Goal: Information Seeking & Learning: Learn about a topic

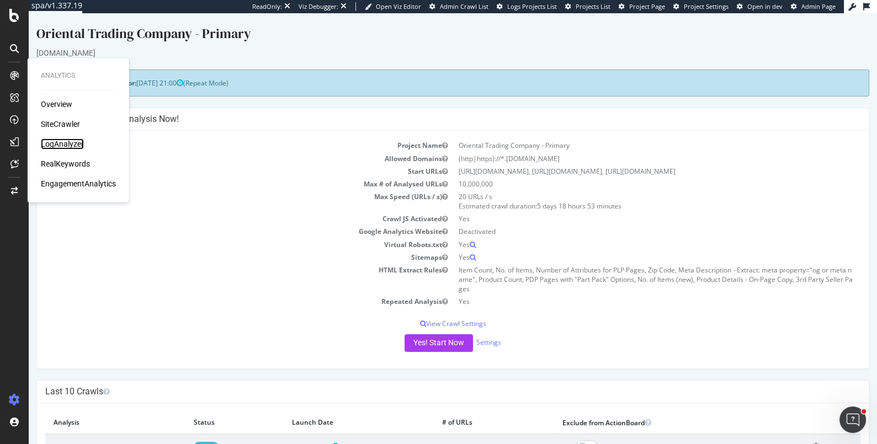
click at [69, 141] on div "LogAnalyzer" at bounding box center [62, 144] width 43 height 11
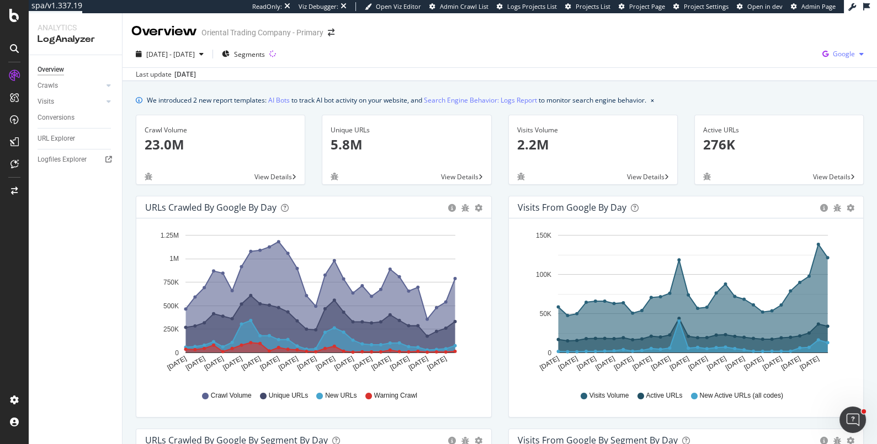
click at [827, 52] on icon "button" at bounding box center [825, 53] width 15 height 15
click at [776, 43] on span "Bing" at bounding box center [788, 45] width 41 height 10
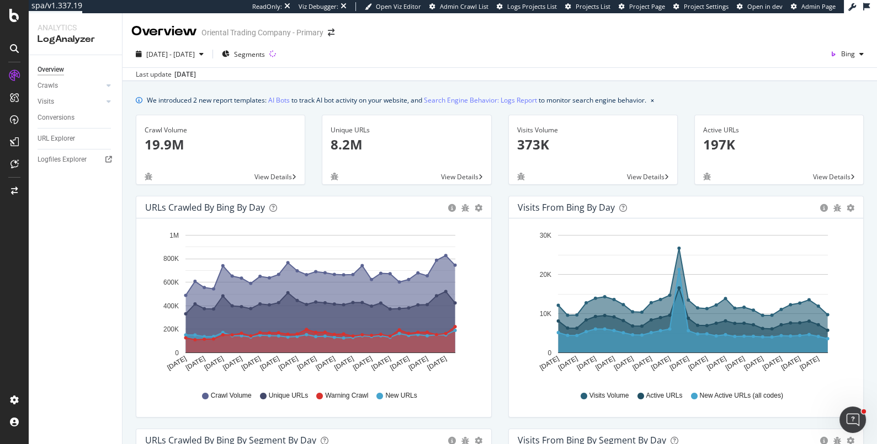
click at [269, 176] on span "View Details" at bounding box center [273, 176] width 38 height 9
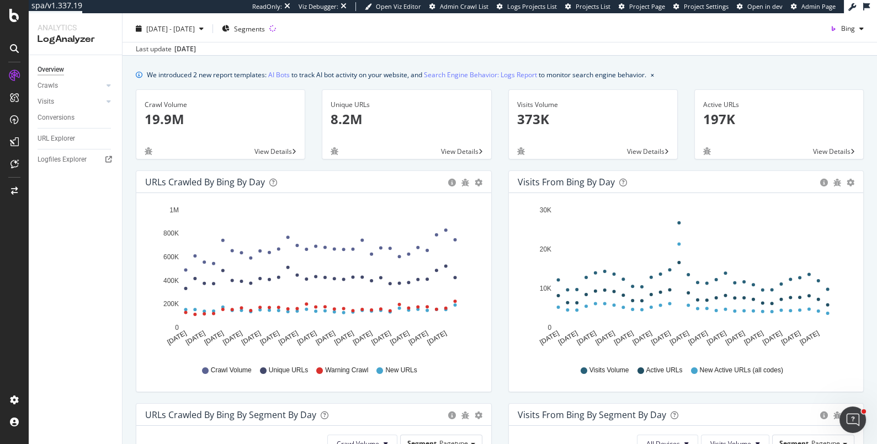
scroll to position [26, 0]
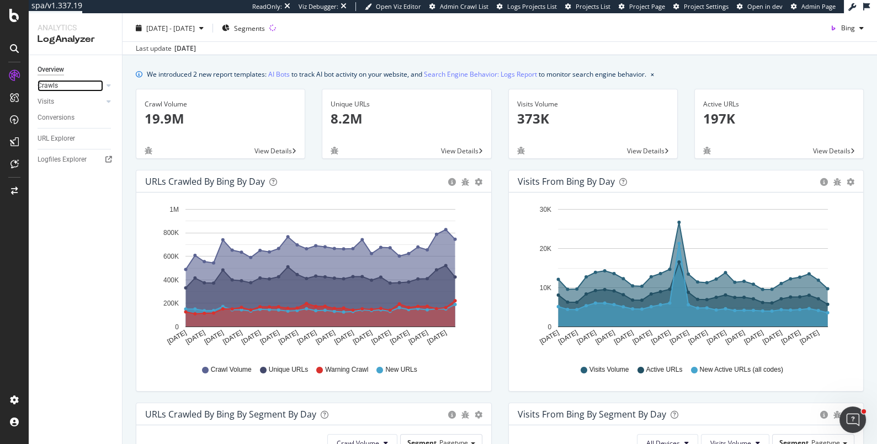
click at [57, 90] on link "Crawls" at bounding box center [71, 86] width 66 height 12
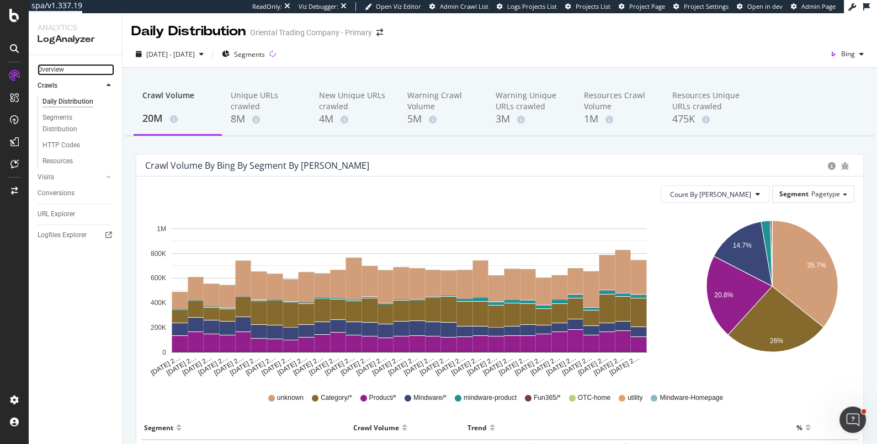
click at [68, 73] on link "Overview" at bounding box center [76, 70] width 77 height 12
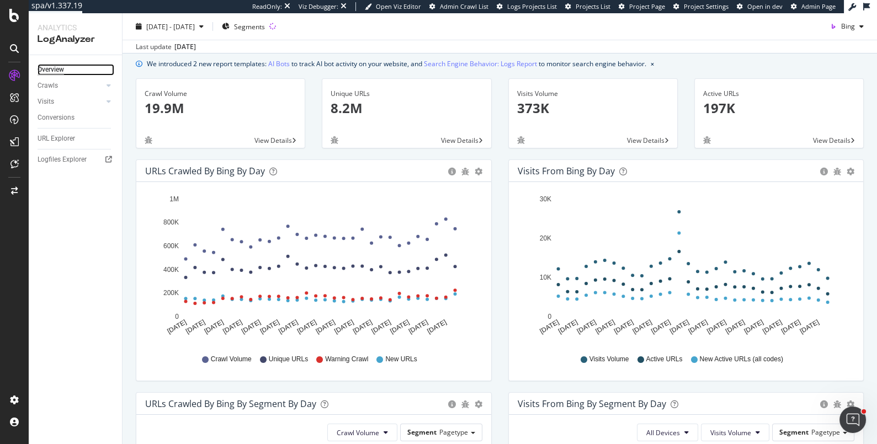
scroll to position [73, 0]
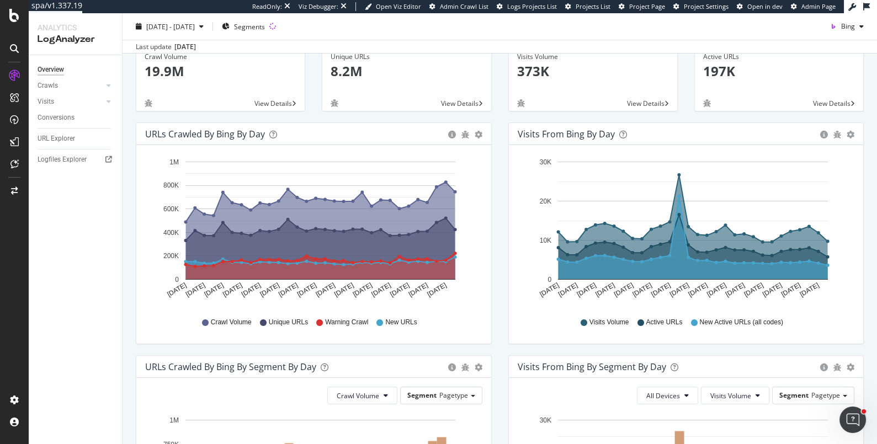
click at [479, 126] on div "URLs Crawled by Bing by day Area Table" at bounding box center [313, 134] width 355 height 22
click at [477, 131] on icon "gear" at bounding box center [479, 135] width 8 height 8
click at [425, 178] on span "Table" at bounding box center [446, 179] width 87 height 17
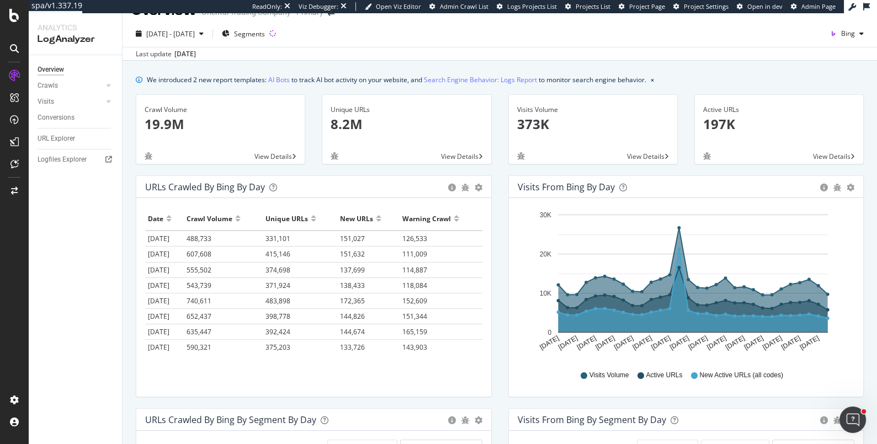
scroll to position [15, 0]
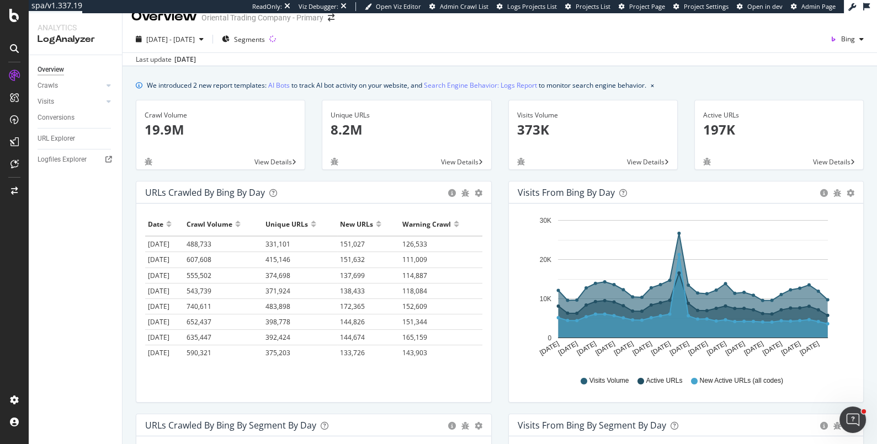
click at [476, 196] on div "Area Table" at bounding box center [479, 192] width 8 height 11
click at [483, 192] on div "URLs Crawled by Bing by day Area Table" at bounding box center [313, 193] width 355 height 22
click at [476, 194] on icon "gear" at bounding box center [479, 193] width 8 height 8
click at [410, 60] on div "Last update Sep. 08, 2025" at bounding box center [500, 58] width 754 height 13
click at [184, 41] on span "2025 Aug. 8th - Sep. 6th" at bounding box center [170, 39] width 49 height 9
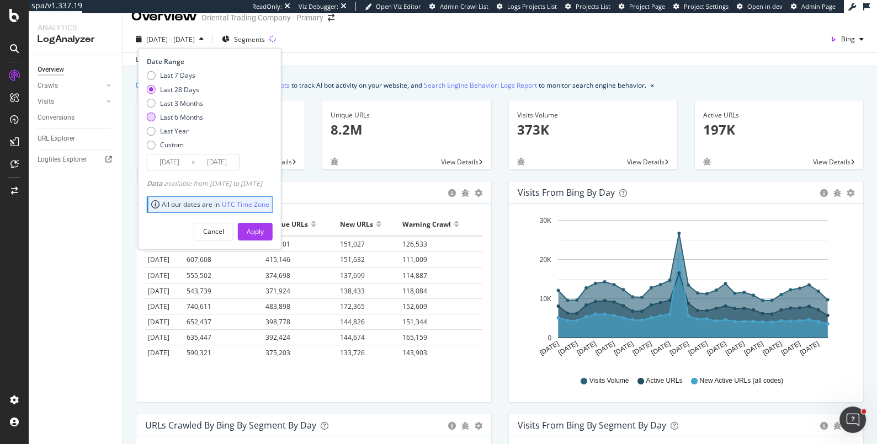
click at [152, 116] on div "Last 6 Months" at bounding box center [151, 117] width 9 height 9
type input "2025/03/07"
click at [264, 233] on div "Apply" at bounding box center [255, 231] width 17 height 9
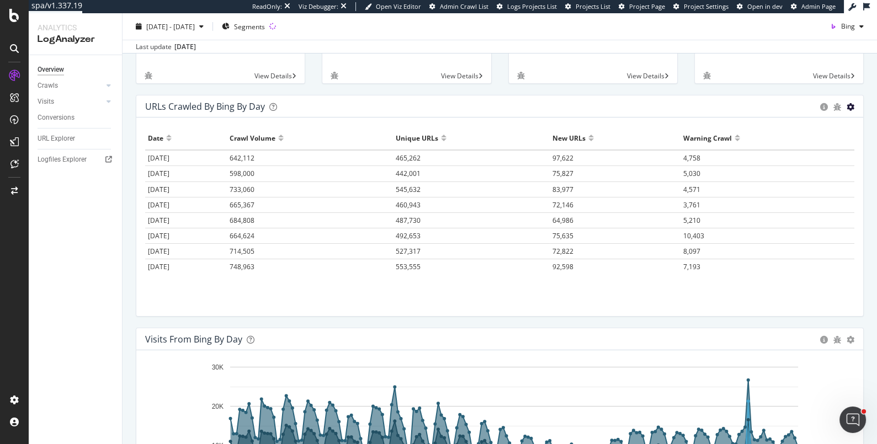
click at [854, 105] on icon "gear" at bounding box center [851, 107] width 8 height 8
click at [802, 144] on span "Table" at bounding box center [818, 152] width 87 height 17
click at [158, 127] on th "Date" at bounding box center [186, 138] width 82 height 24
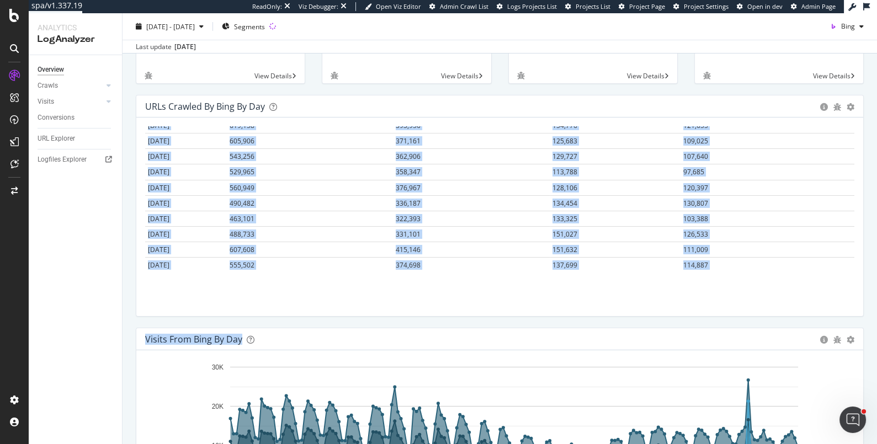
scroll to position [2690, 0]
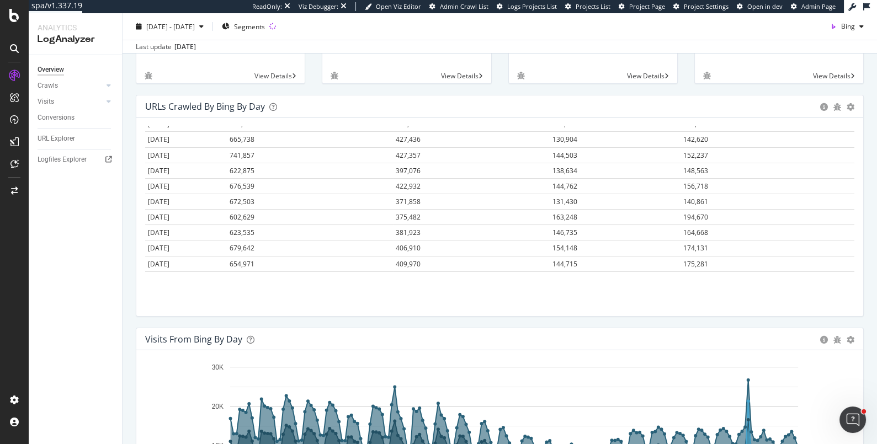
drag, startPoint x: 144, startPoint y: 123, endPoint x: 800, endPoint y: 299, distance: 679.4
click at [800, 299] on div "Hold CMD (⌘) while clicking to filter the report. Date Crawl Volume Unique URLs…" at bounding box center [499, 217] width 727 height 199
click at [324, 294] on div "Hold CMD (⌘) while clicking to filter the report. Date Crawl Volume Unique URLs…" at bounding box center [499, 217] width 727 height 199
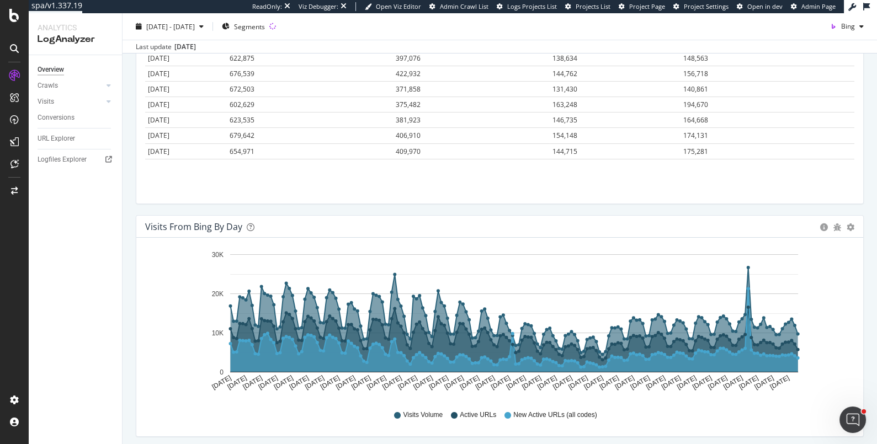
drag, startPoint x: 143, startPoint y: 237, endPoint x: 670, endPoint y: 166, distance: 531.9
click at [670, 166] on div "Hold CMD (⌘) while clicking to filter the report. Date Crawl Volume Unique URLs…" at bounding box center [499, 104] width 727 height 199
click at [640, 185] on div "Hold CMD (⌘) while clicking to filter the report. Date Crawl Volume Unique URLs…" at bounding box center [499, 104] width 727 height 199
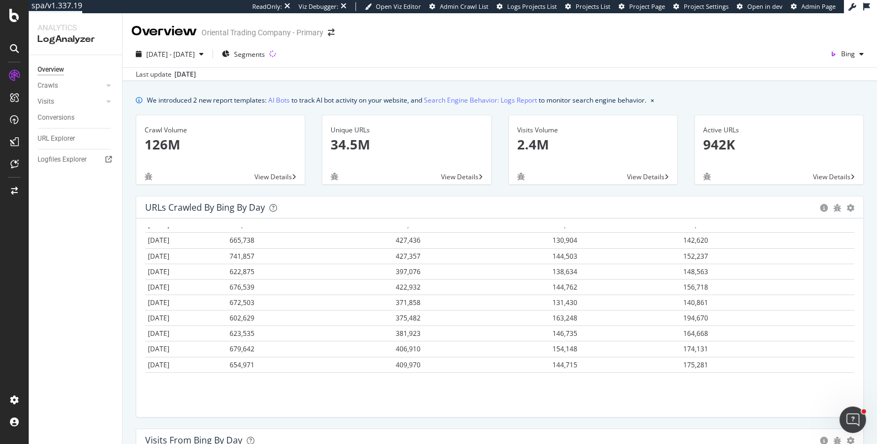
scroll to position [2536, 0]
click at [848, 207] on icon "gear" at bounding box center [851, 208] width 8 height 8
click at [802, 246] on span "Table" at bounding box center [818, 253] width 87 height 17
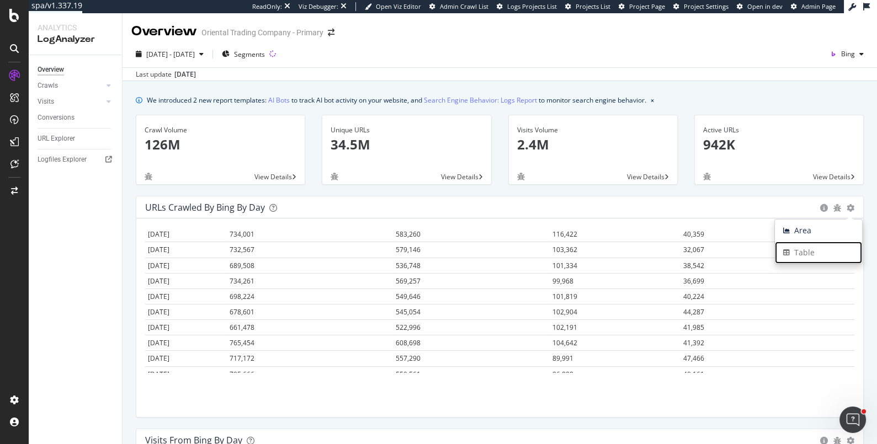
scroll to position [874, 0]
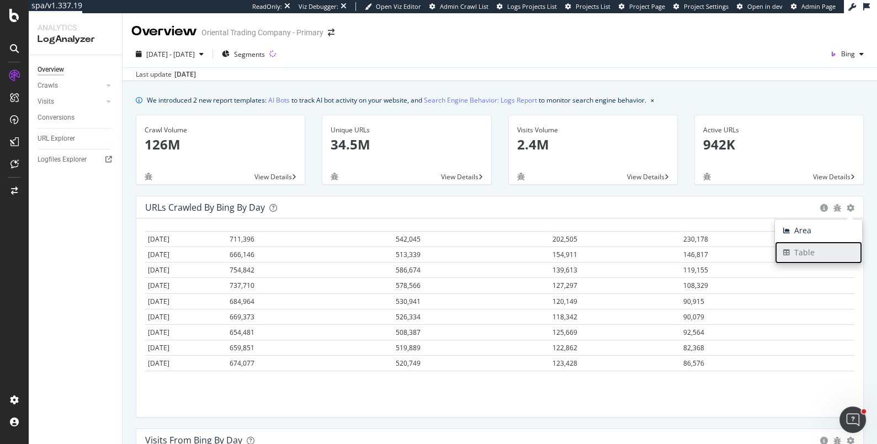
click at [837, 248] on span "Table" at bounding box center [818, 253] width 87 height 17
click at [803, 230] on span "Area" at bounding box center [818, 230] width 87 height 17
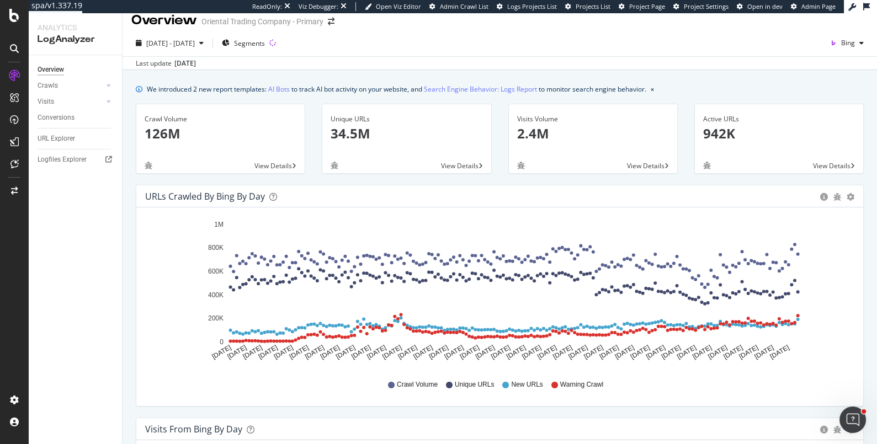
scroll to position [0, 0]
